Goal: Task Accomplishment & Management: Use online tool/utility

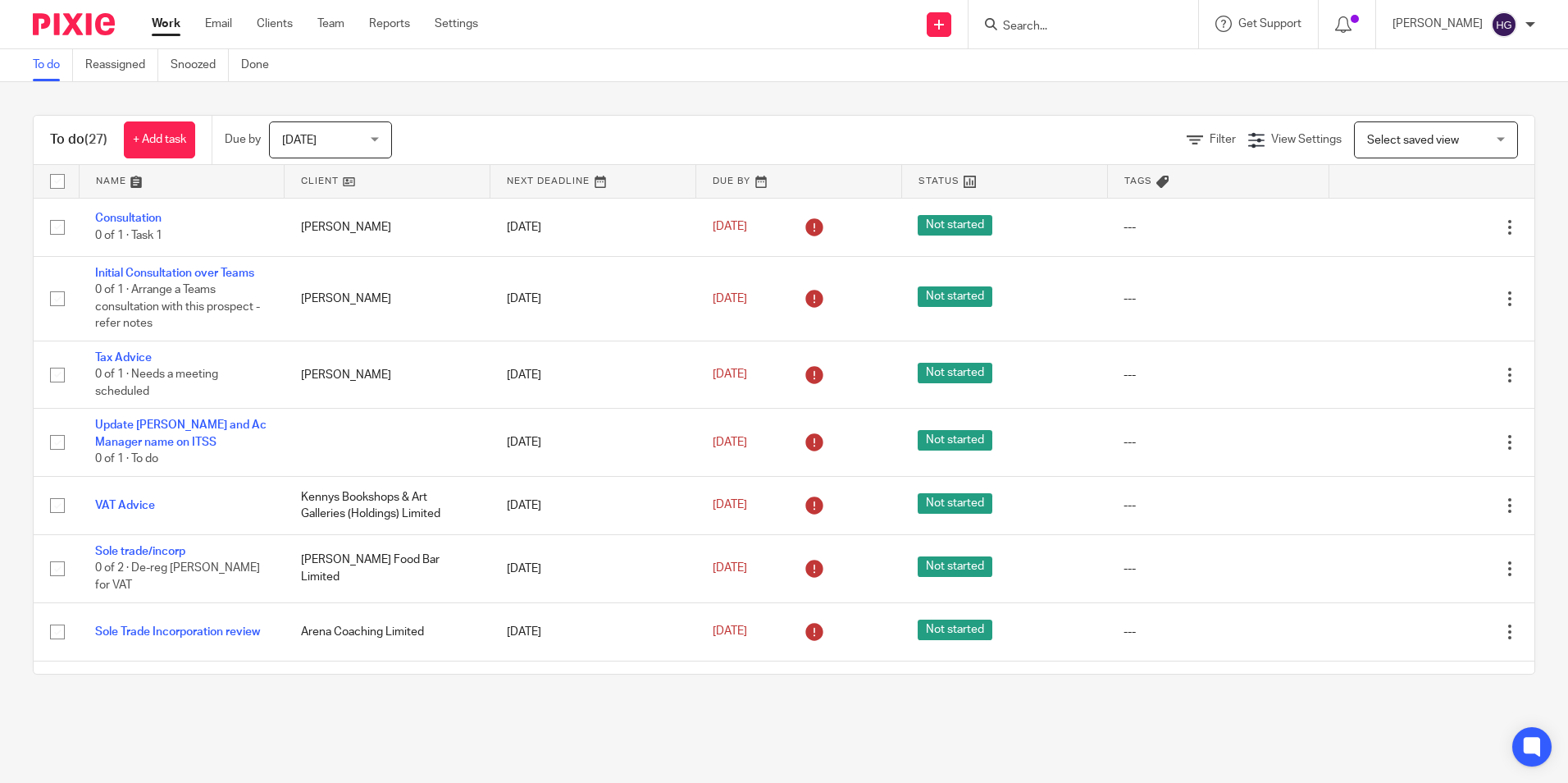
scroll to position [164, 0]
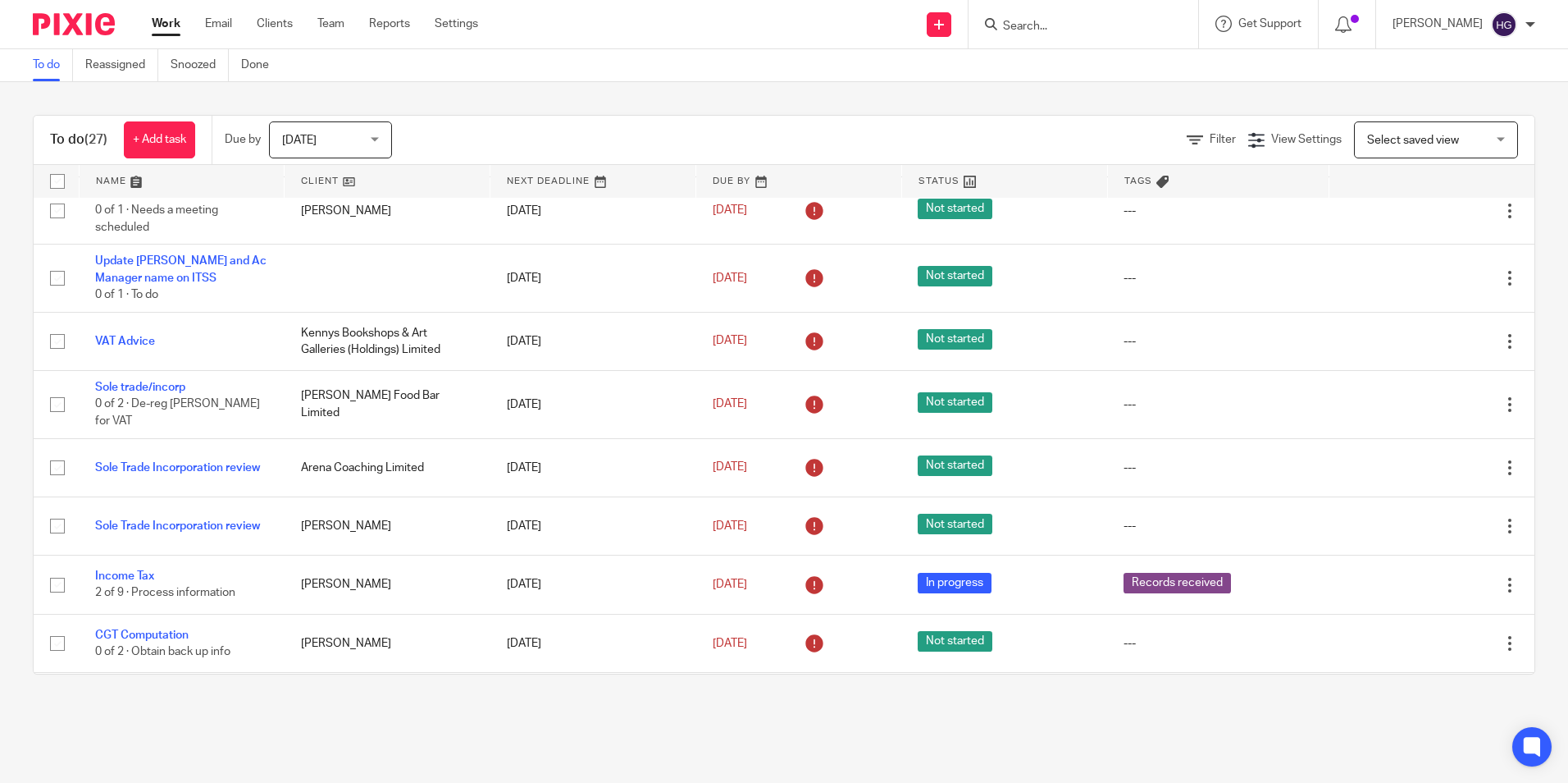
click at [1085, 18] on form at bounding box center [1088, 24] width 175 height 21
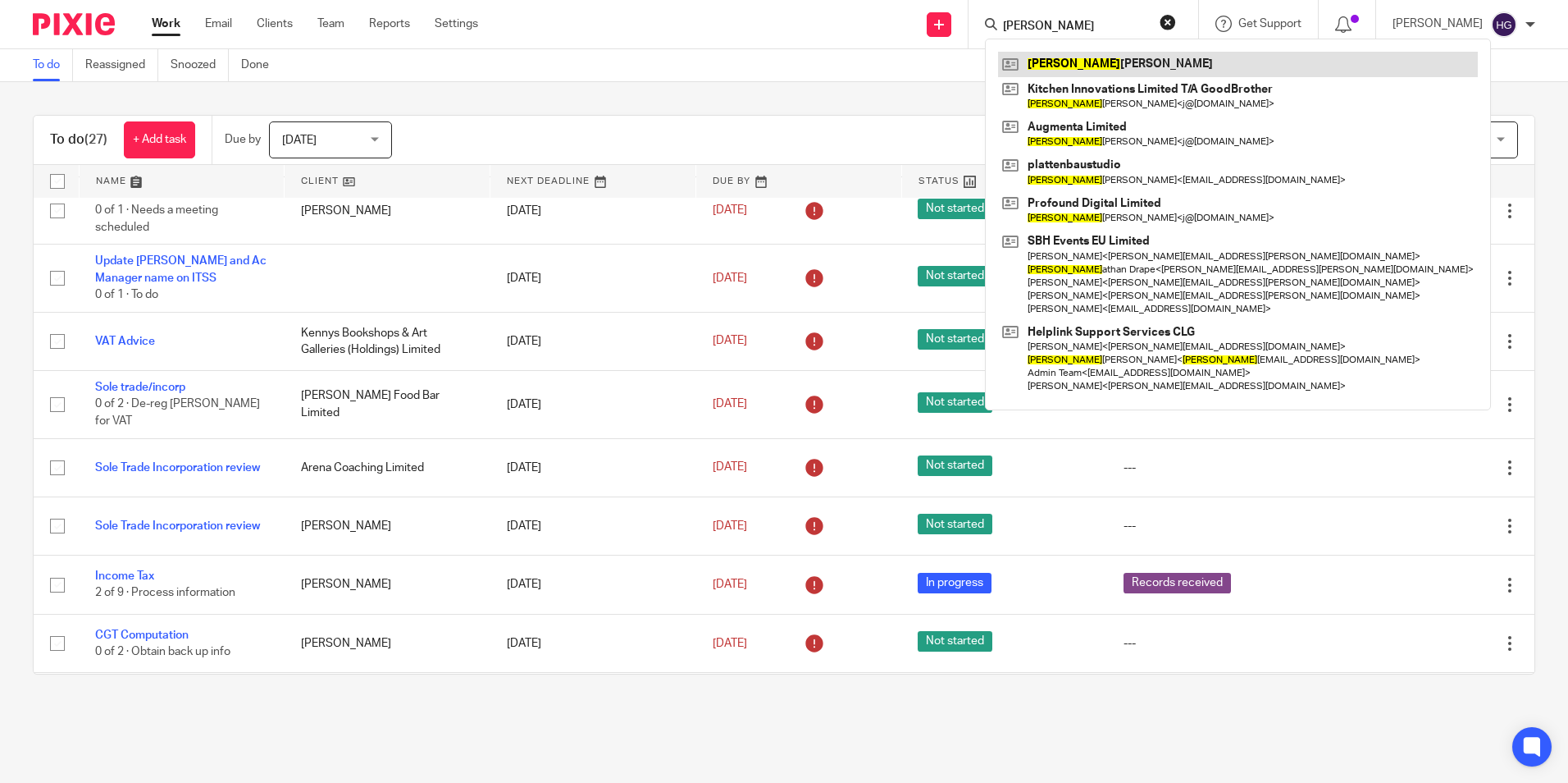
type input "jon"
click at [1076, 73] on link at bounding box center [1238, 64] width 480 height 24
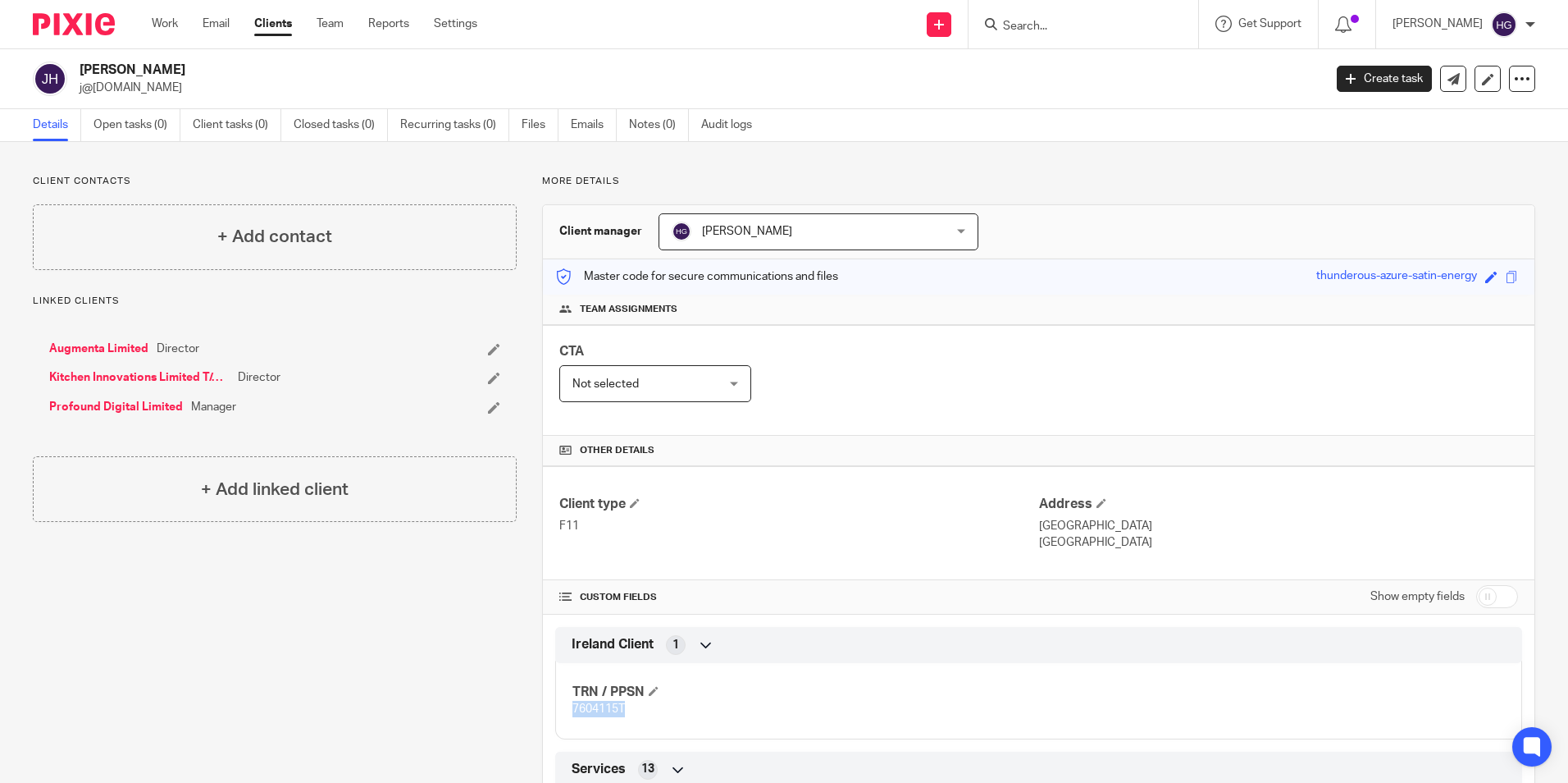
drag, startPoint x: 625, startPoint y: 708, endPoint x: 569, endPoint y: 706, distance: 56.0
click at [572, 706] on p "7604115T" at bounding box center [805, 709] width 466 height 17
copy span "7604115T"
click at [137, 123] on link "Open tasks (0)" at bounding box center [137, 125] width 87 height 32
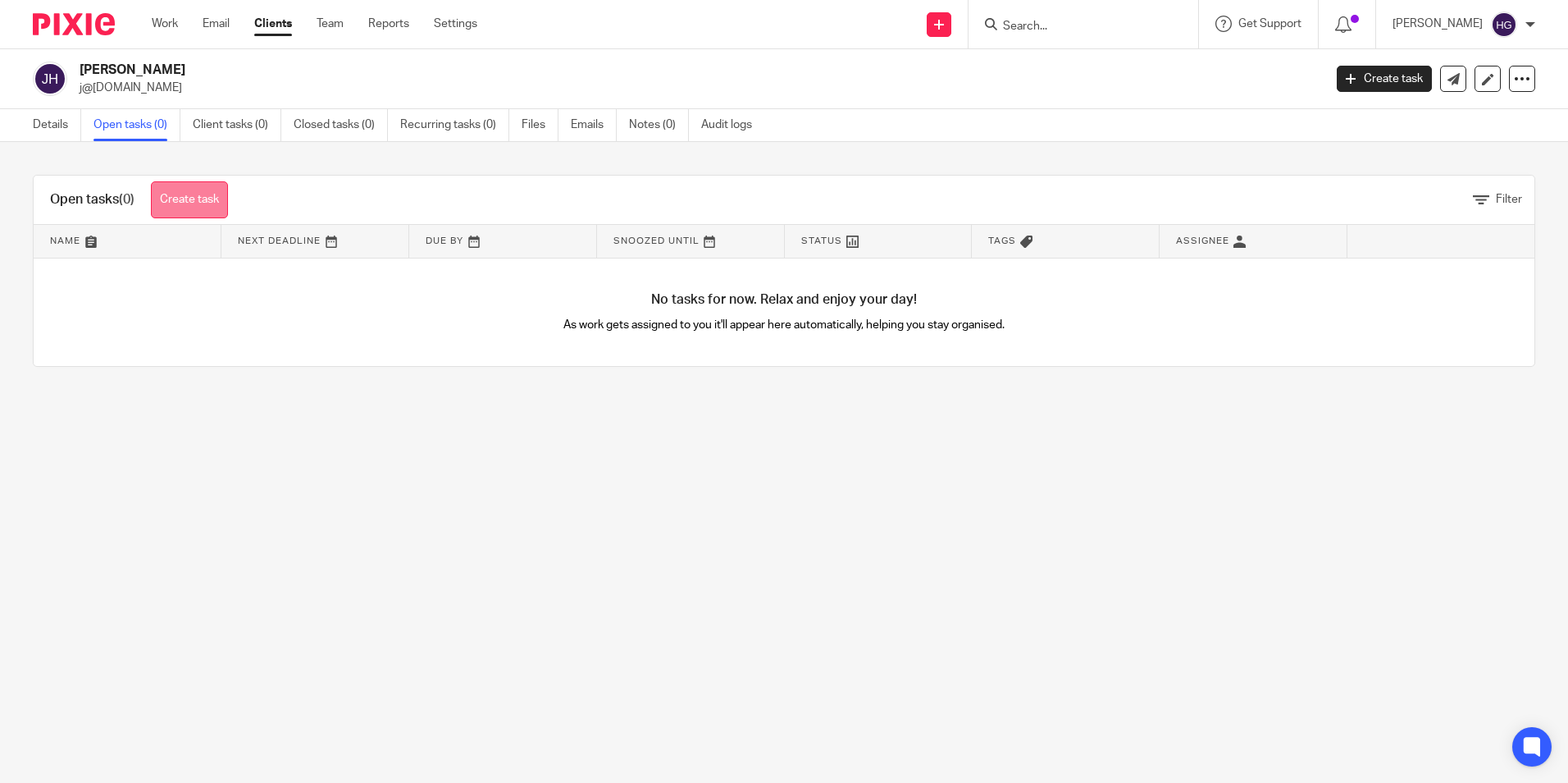
click at [210, 203] on link "Create task" at bounding box center [189, 199] width 77 height 36
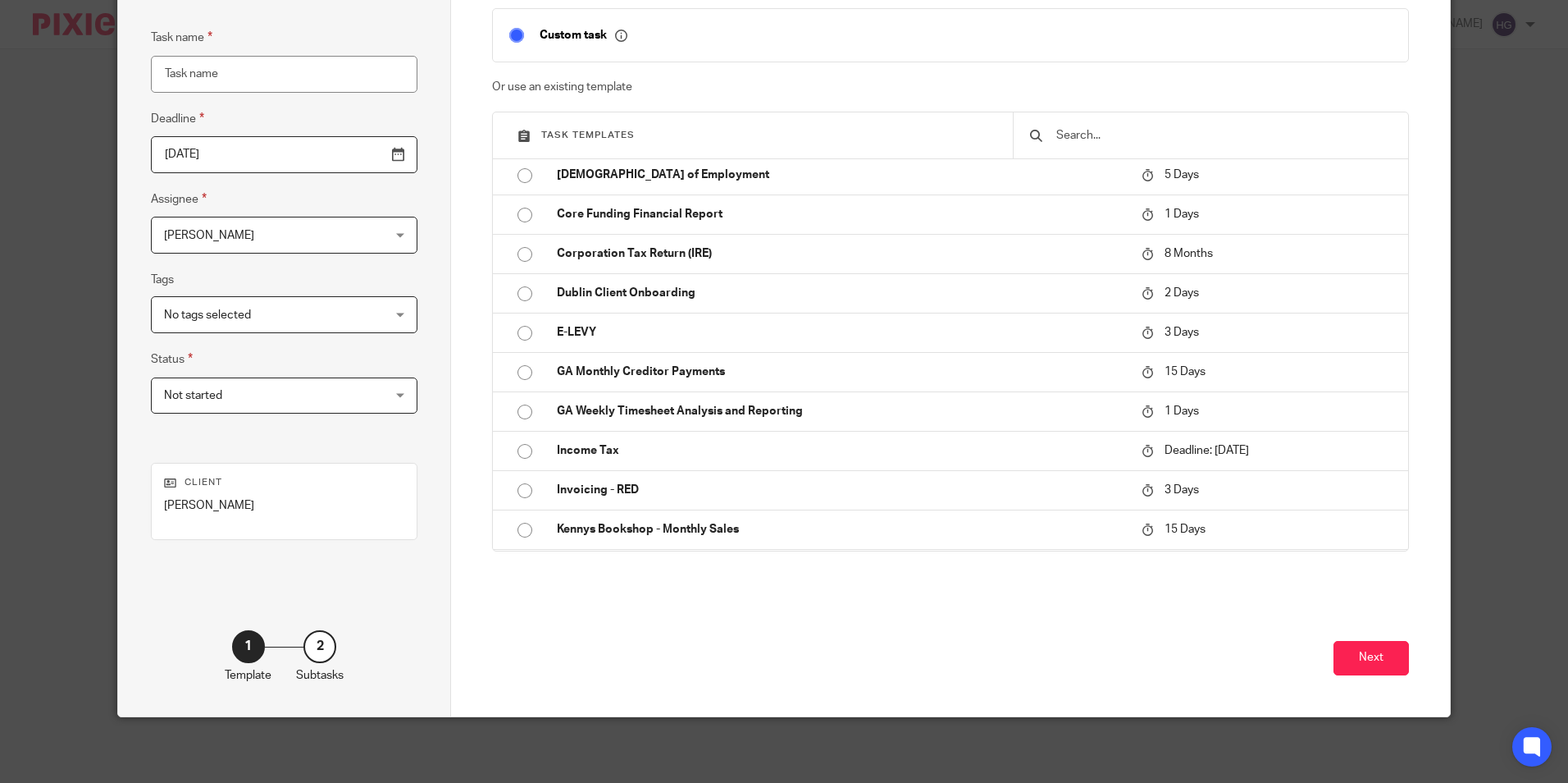
scroll to position [738, 0]
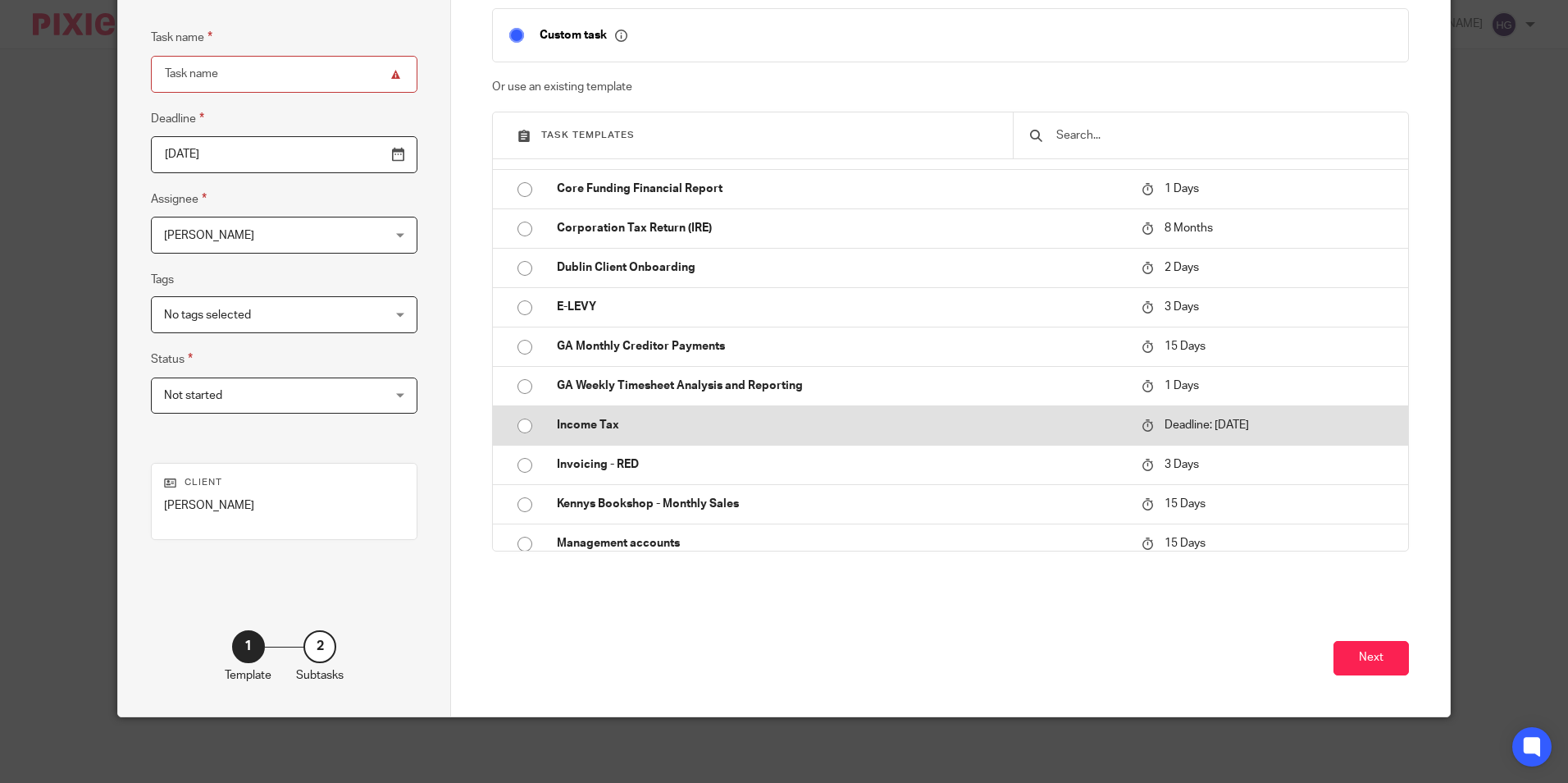
click at [518, 420] on input "radio" at bounding box center [525, 426] width 31 height 31
type input "[DATE]"
type input "Income Tax"
checkbox input "false"
radio input "false"
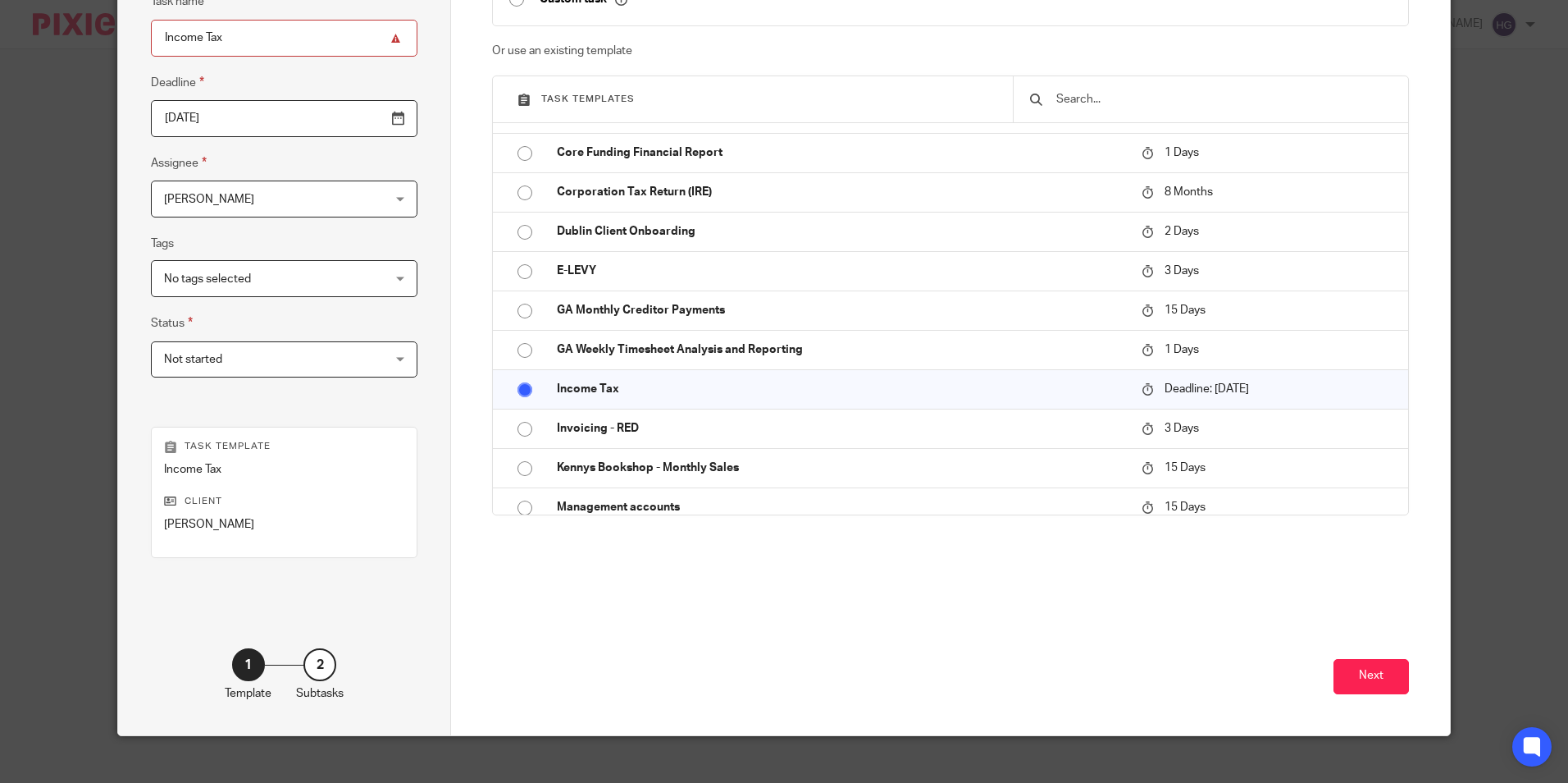
scroll to position [187, 0]
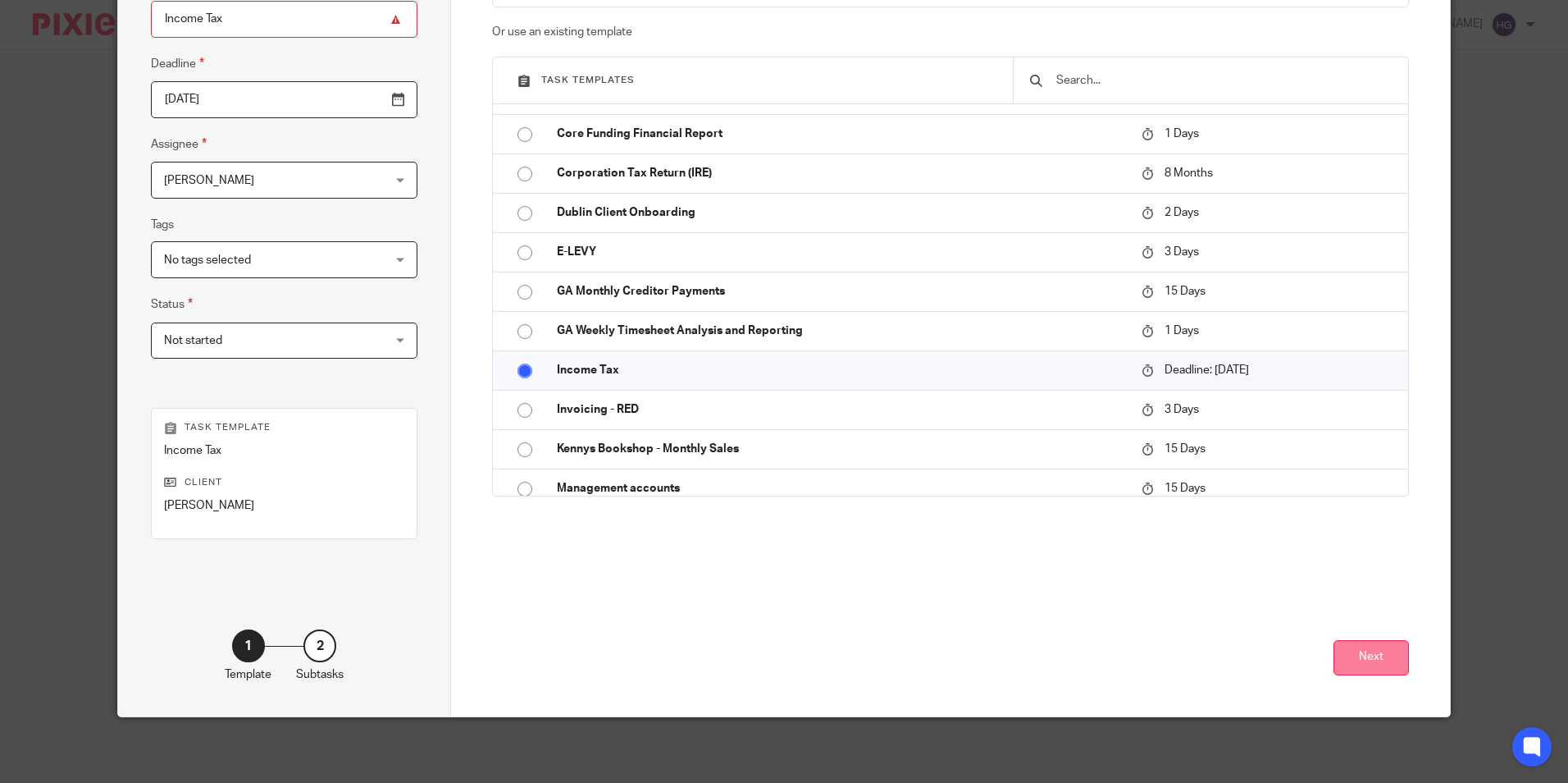
click at [1373, 661] on button "Next" at bounding box center [1371, 658] width 76 height 36
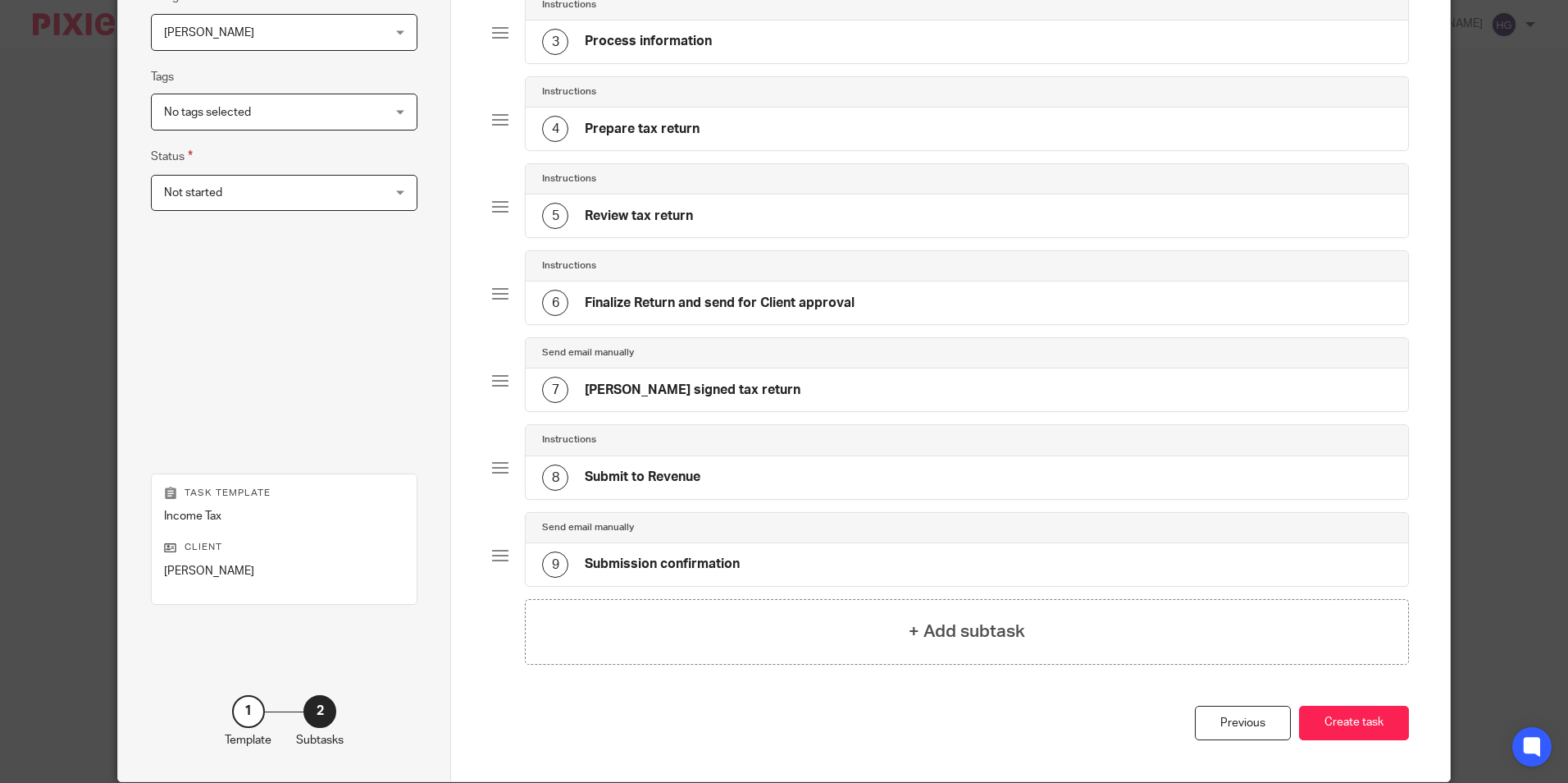
scroll to position [399, 0]
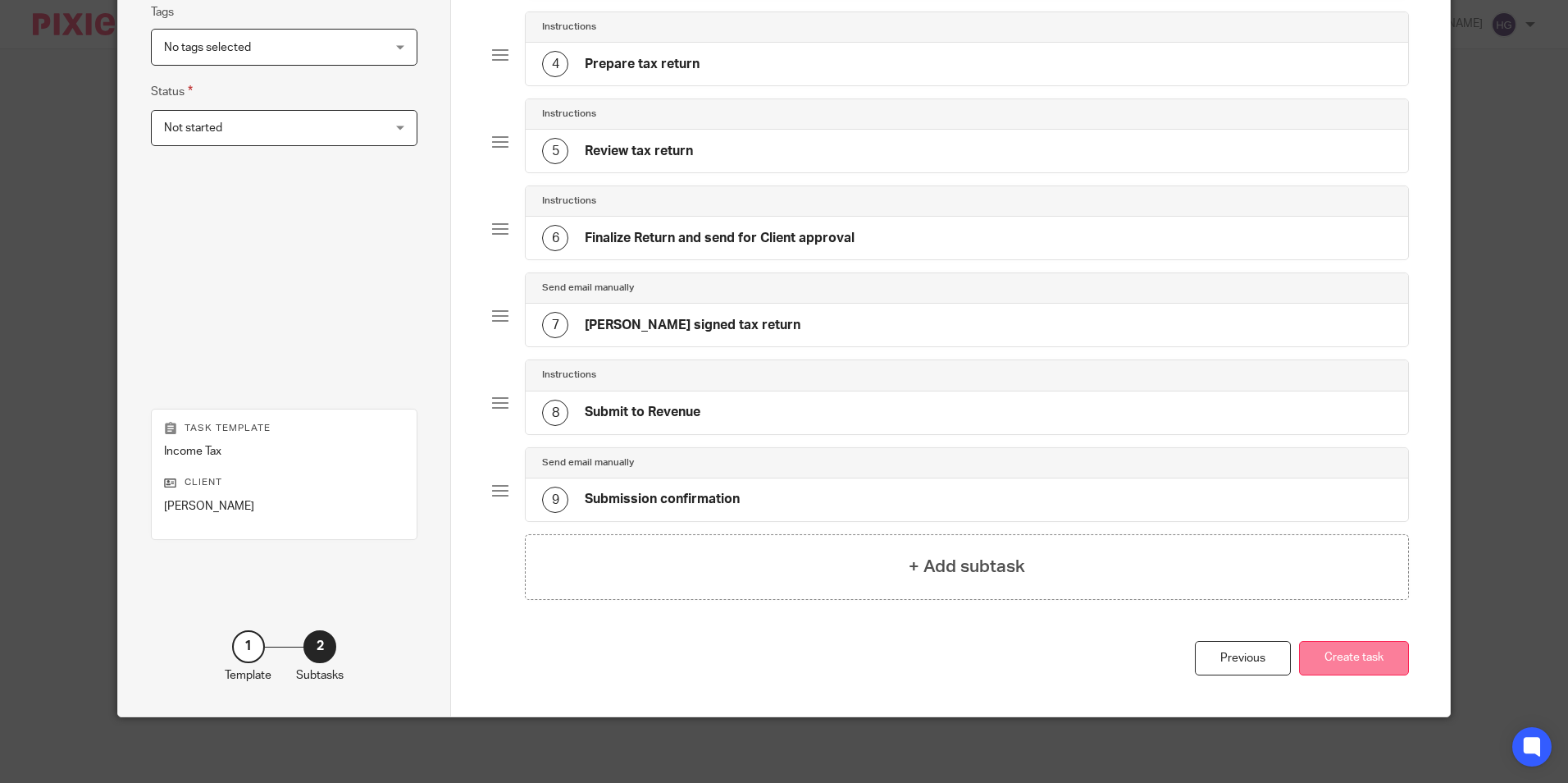
click at [1323, 662] on button "Create task" at bounding box center [1354, 659] width 110 height 36
